Goal: Information Seeking & Learning: Learn about a topic

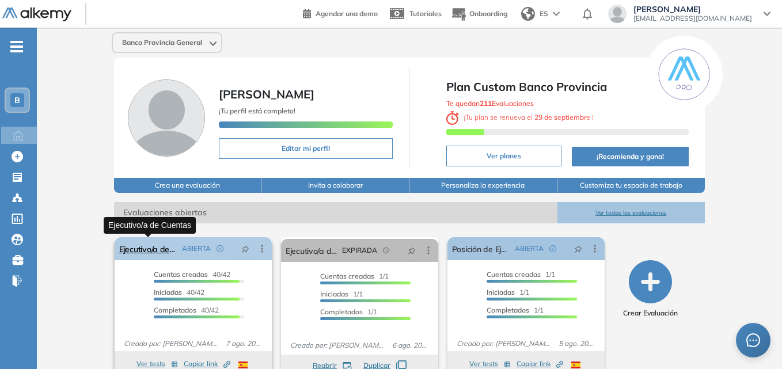
click at [167, 253] on link "Ejecutivo/a de Cuentas" at bounding box center [148, 248] width 58 height 23
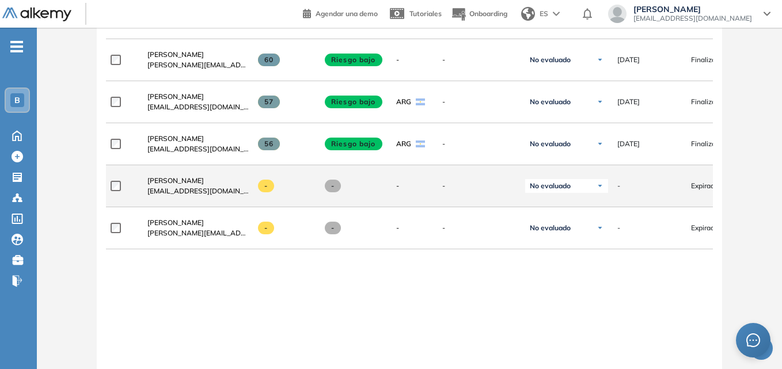
scroll to position [1890, 0]
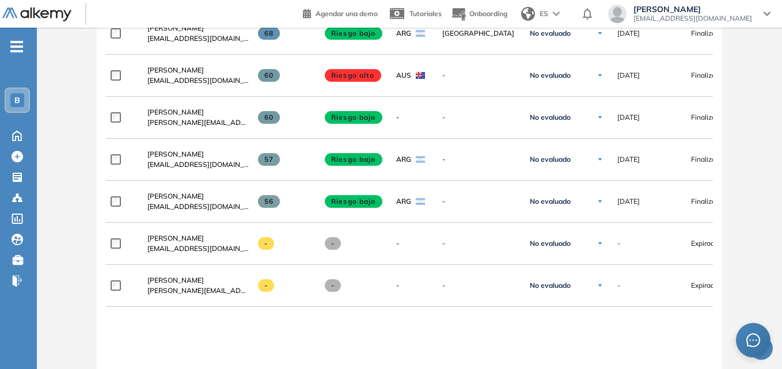
drag, startPoint x: 404, startPoint y: 351, endPoint x: 343, endPoint y: 349, distance: 61.1
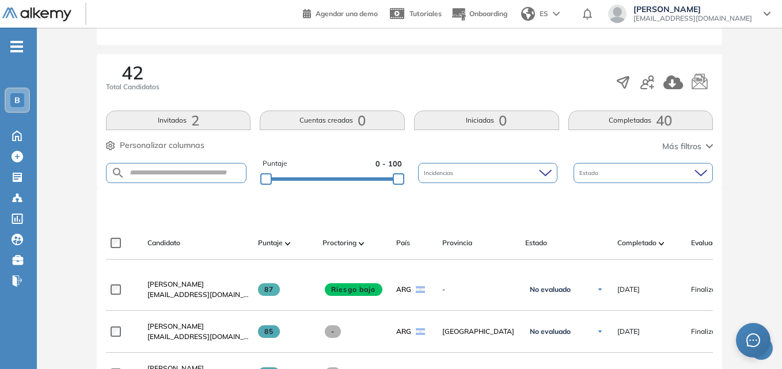
scroll to position [0, 0]
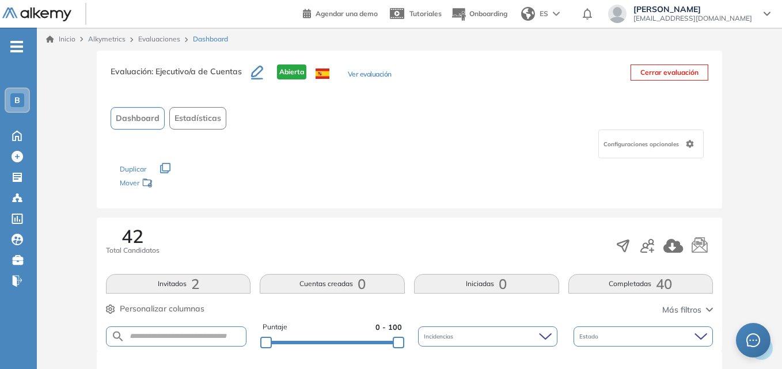
drag, startPoint x: 353, startPoint y: 150, endPoint x: 300, endPoint y: 133, distance: 56.1
click at [313, 132] on div "Configuraciones opcionales" at bounding box center [409, 144] width 597 height 29
drag, startPoint x: 268, startPoint y: 136, endPoint x: 268, endPoint y: 113, distance: 23.0
click at [268, 113] on div "Dashboard Estadísticas" at bounding box center [409, 118] width 597 height 22
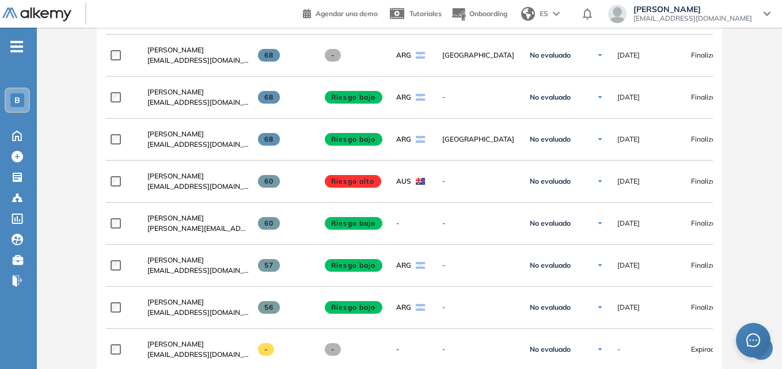
scroll to position [1899, 0]
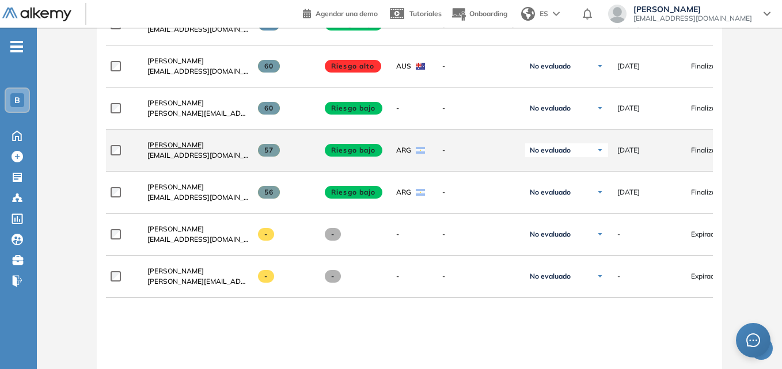
click at [165, 148] on span "[PERSON_NAME]" at bounding box center [175, 144] width 56 height 9
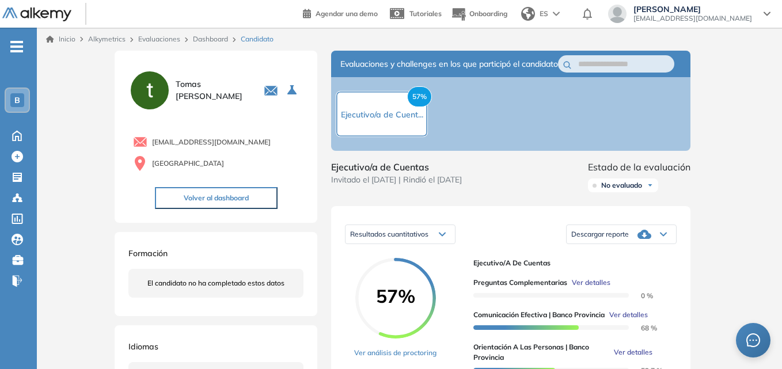
drag, startPoint x: 210, startPoint y: 196, endPoint x: 208, endPoint y: 205, distance: 9.5
click at [211, 227] on div "[PERSON_NAME] [EMAIL_ADDRESS][DOMAIN_NAME] Argentina Volver al dashboard Formac…" at bounding box center [216, 279] width 203 height 456
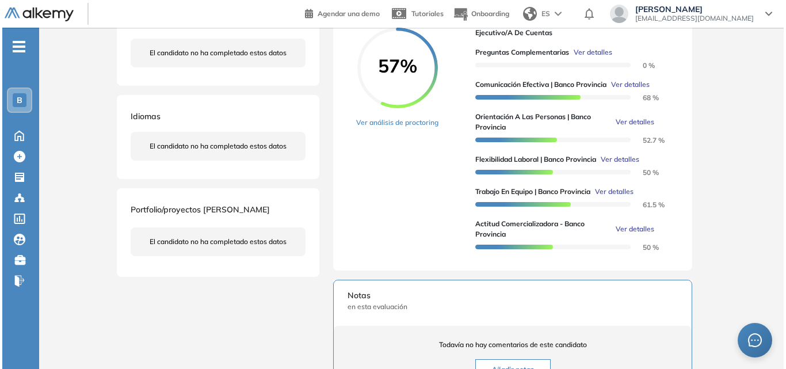
scroll to position [173, 0]
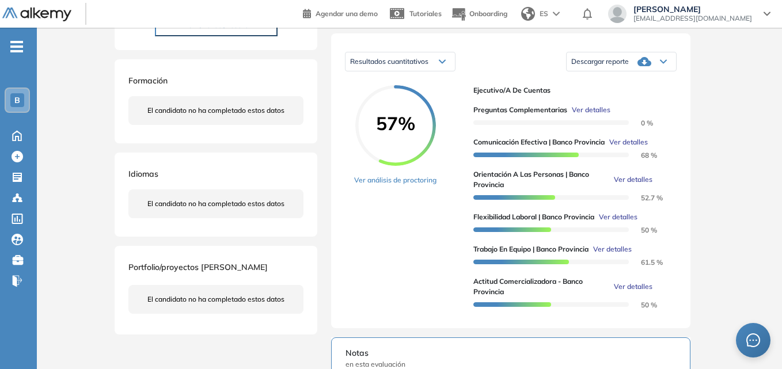
click at [588, 115] on span "Ver detalles" at bounding box center [591, 110] width 39 height 10
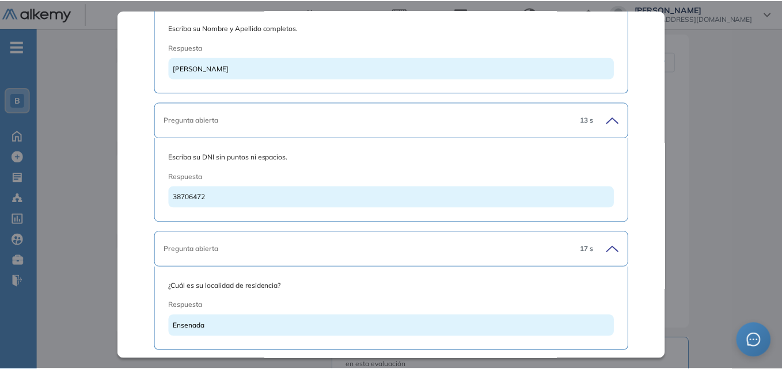
scroll to position [0, 0]
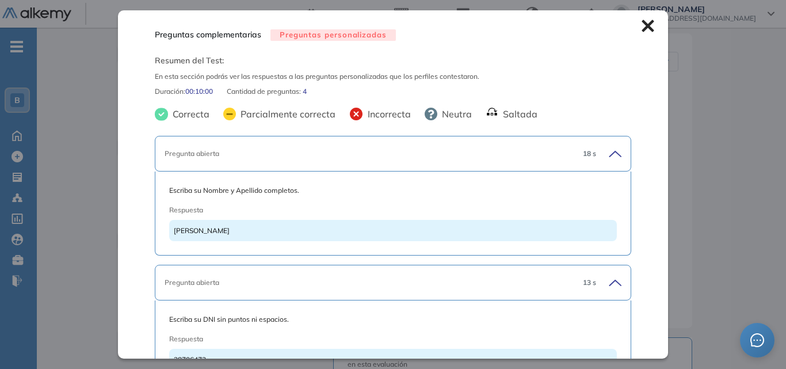
click at [642, 28] on icon at bounding box center [648, 26] width 12 height 12
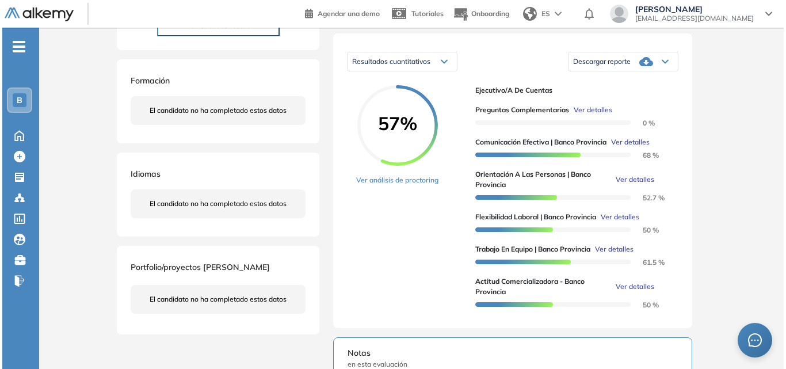
scroll to position [230, 0]
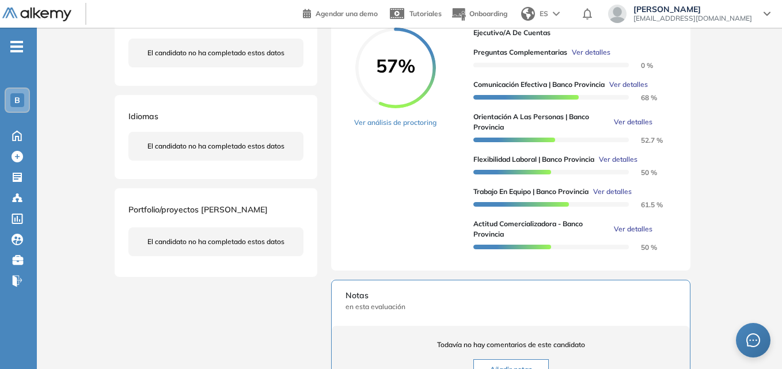
click at [613, 197] on span "Ver detalles" at bounding box center [612, 191] width 39 height 10
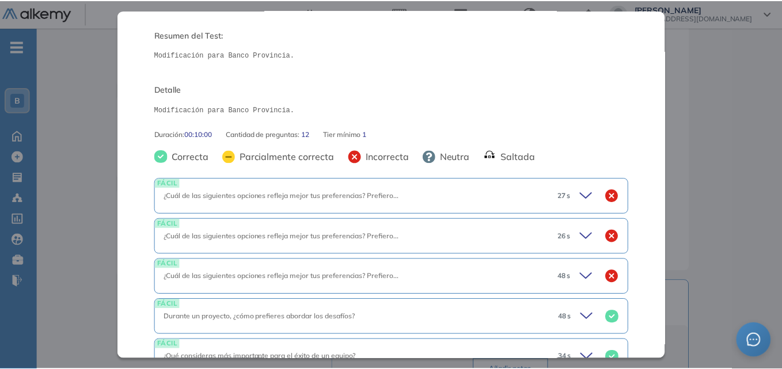
scroll to position [49, 0]
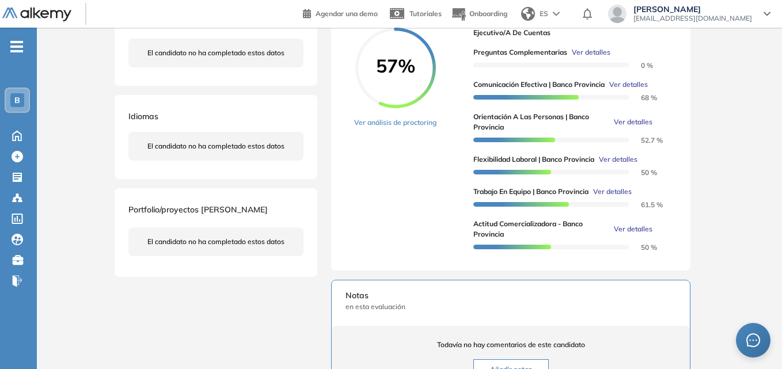
click at [761, 212] on div "Inicio Alkymetrics Evaluaciones Dashboard Candidato Trabajo en equipo | Banco P…" at bounding box center [409, 201] width 745 height 808
